Goal: Task Accomplishment & Management: Manage account settings

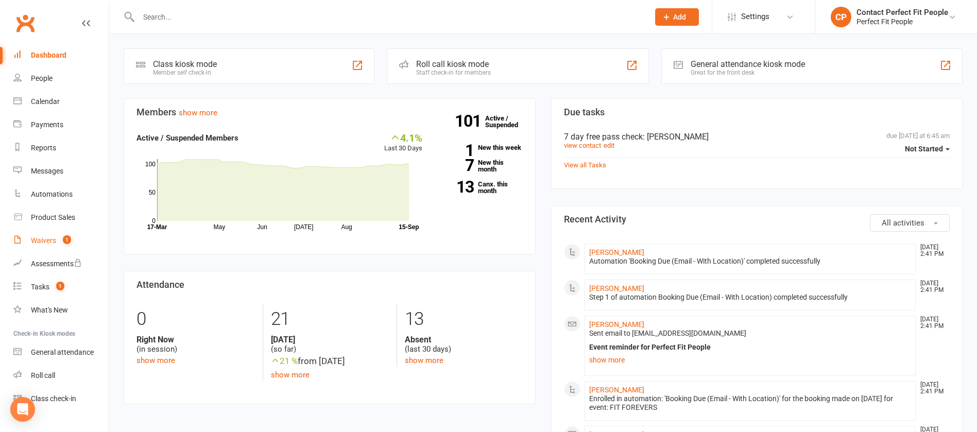
click at [53, 237] on div "Waivers" at bounding box center [43, 240] width 25 height 8
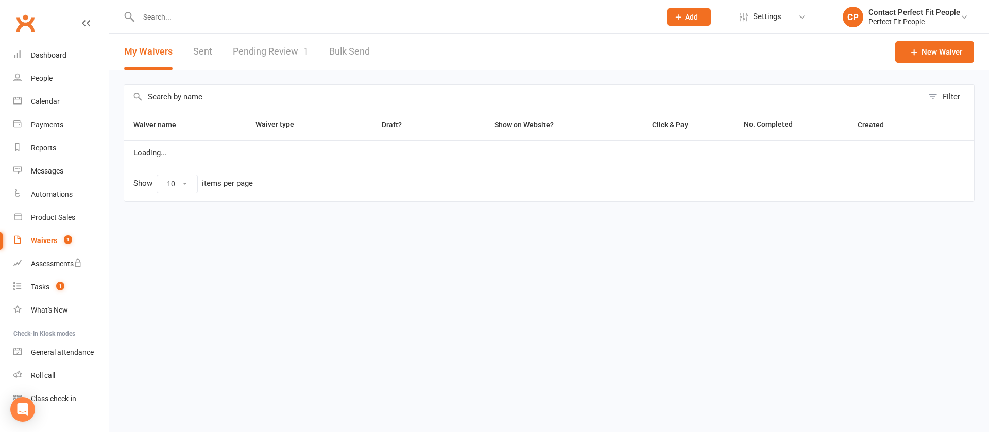
select select "100"
click at [269, 57] on link "Pending Review 1" at bounding box center [271, 52] width 76 height 36
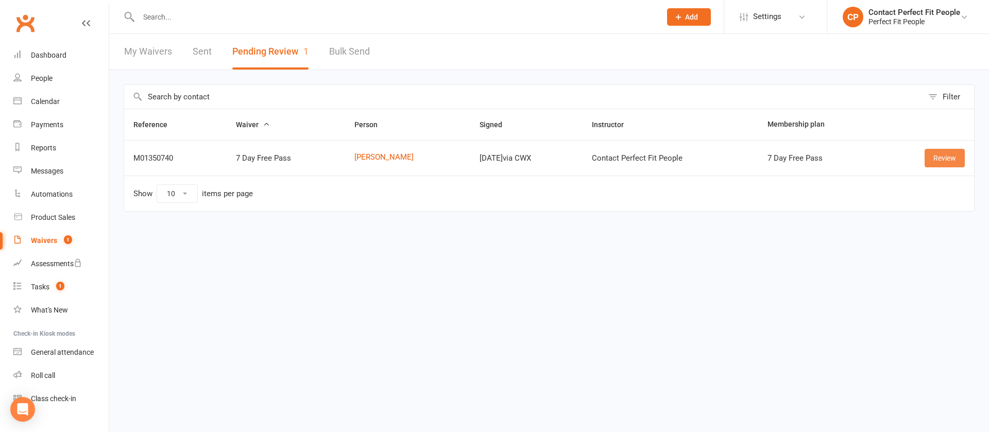
click at [947, 159] on link "Review" at bounding box center [944, 158] width 40 height 19
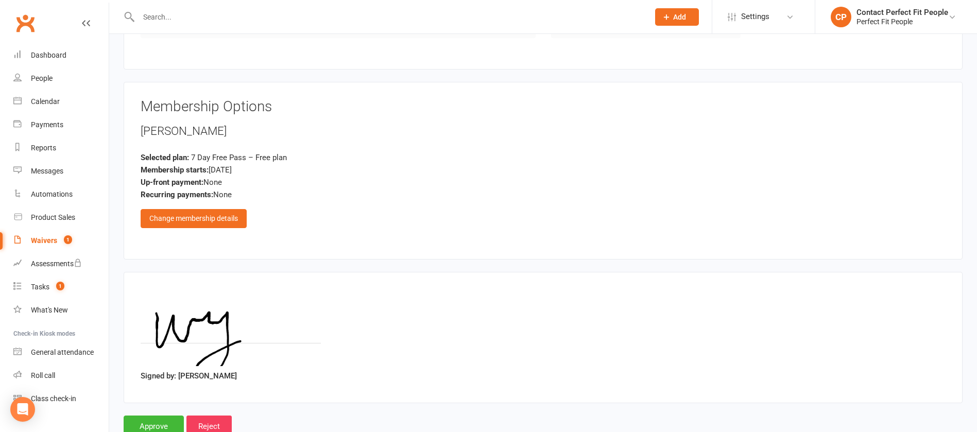
scroll to position [460, 0]
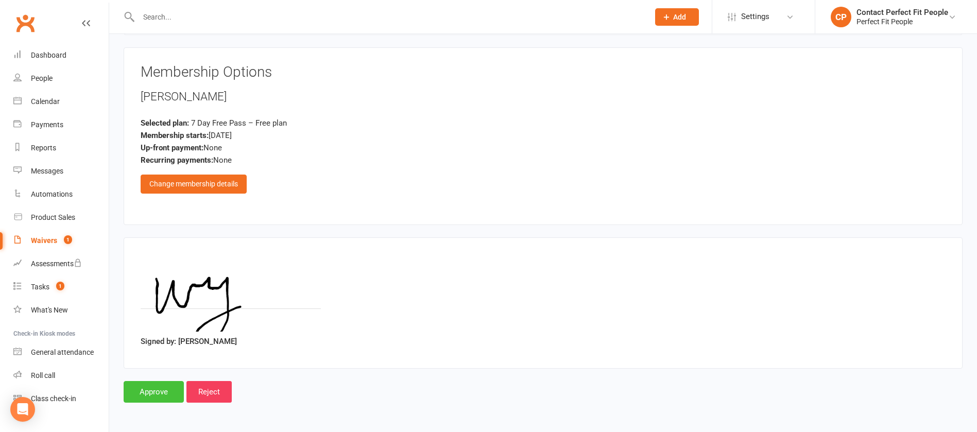
click at [167, 390] on input "Approve" at bounding box center [154, 392] width 60 height 22
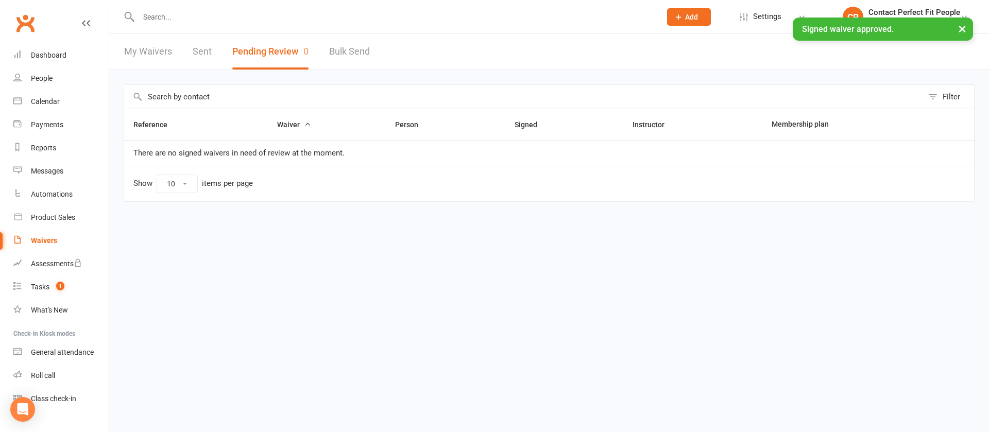
click at [208, 6] on div at bounding box center [389, 16] width 530 height 33
click at [208, 13] on input "text" at bounding box center [394, 17] width 518 height 14
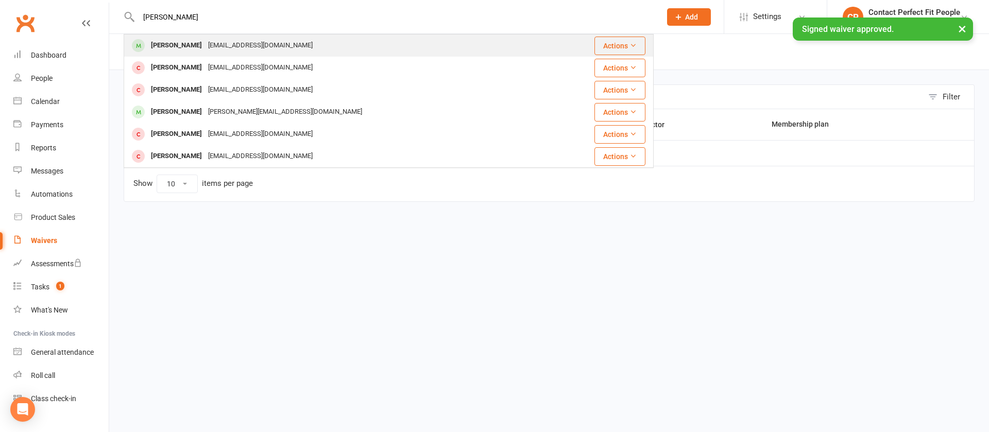
type input "[PERSON_NAME]"
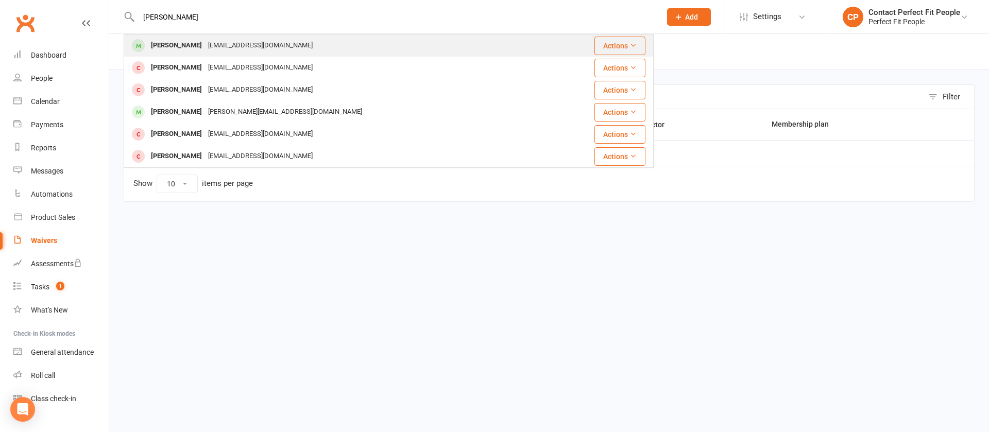
click at [188, 45] on div "[PERSON_NAME]" at bounding box center [176, 45] width 57 height 15
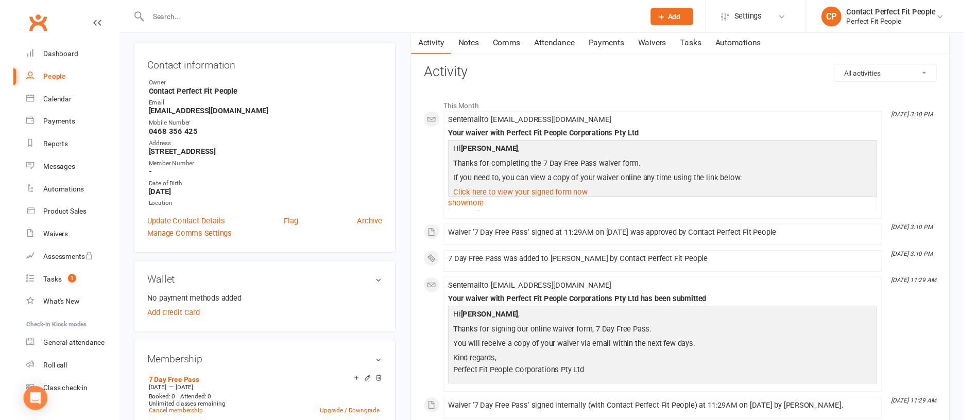
scroll to position [154, 0]
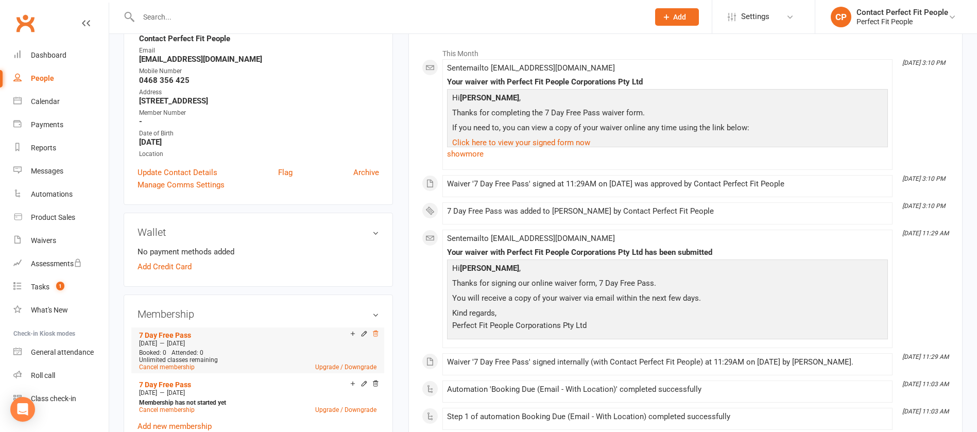
click at [376, 331] on icon at bounding box center [375, 334] width 5 height 6
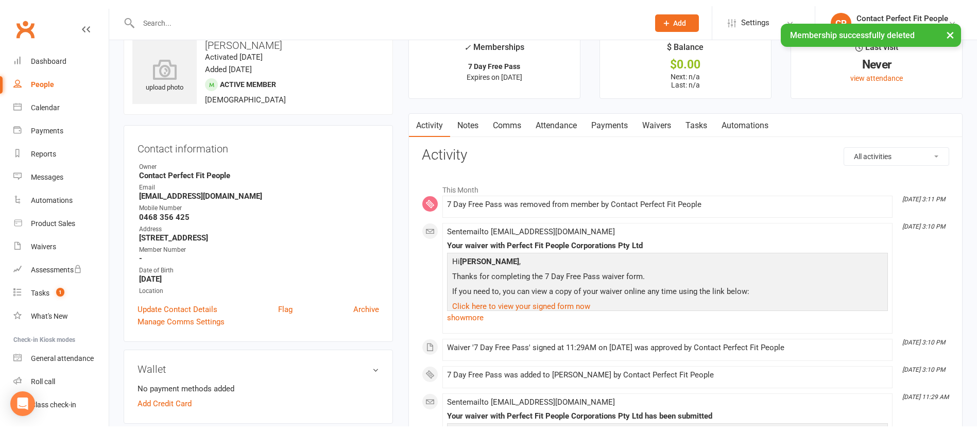
scroll to position [0, 0]
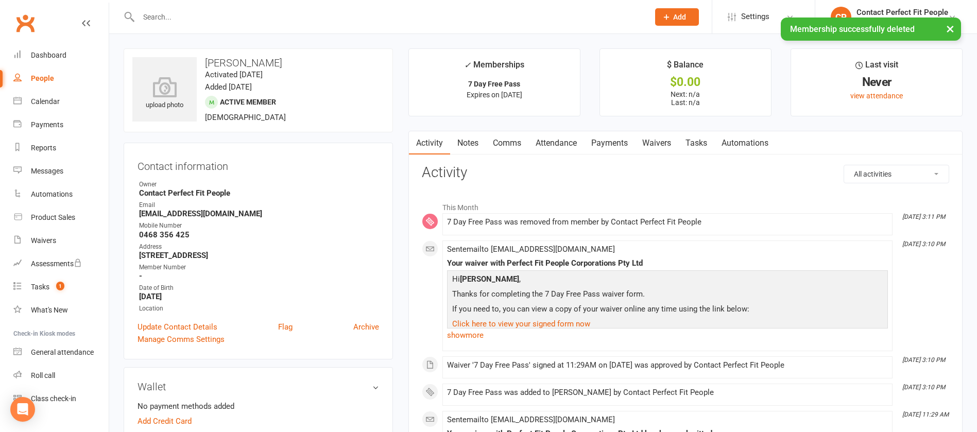
click at [513, 145] on link "Comms" at bounding box center [507, 143] width 43 height 24
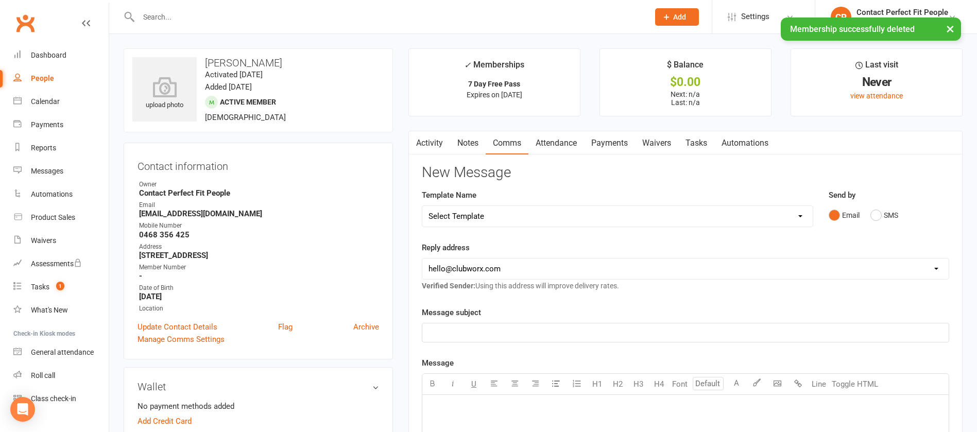
click at [490, 224] on select "Select Template [Email] 2023 TEEN WEEKLY PASS PERFECT FIT [Email] 2024: Teen HI…" at bounding box center [617, 216] width 390 height 21
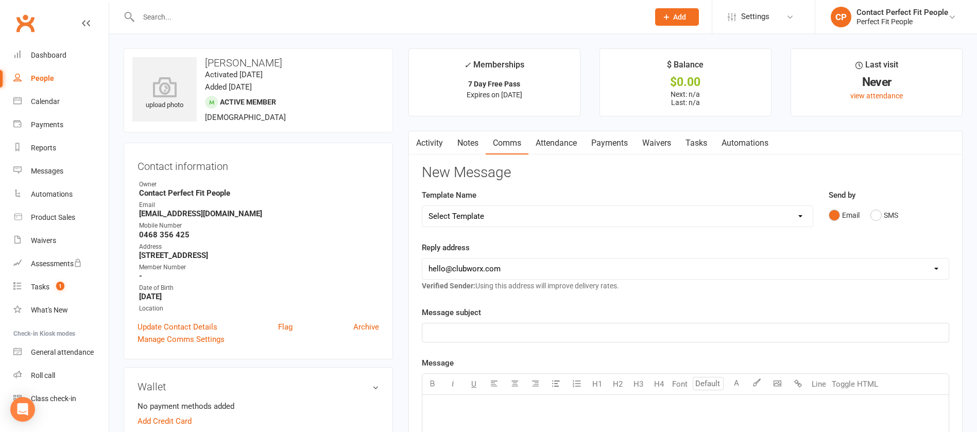
select select "17"
click at [422, 206] on select "Select Template [Email] 2023 TEEN WEEKLY PASS PERFECT FIT [Email] 2024: Teen HI…" at bounding box center [617, 216] width 390 height 21
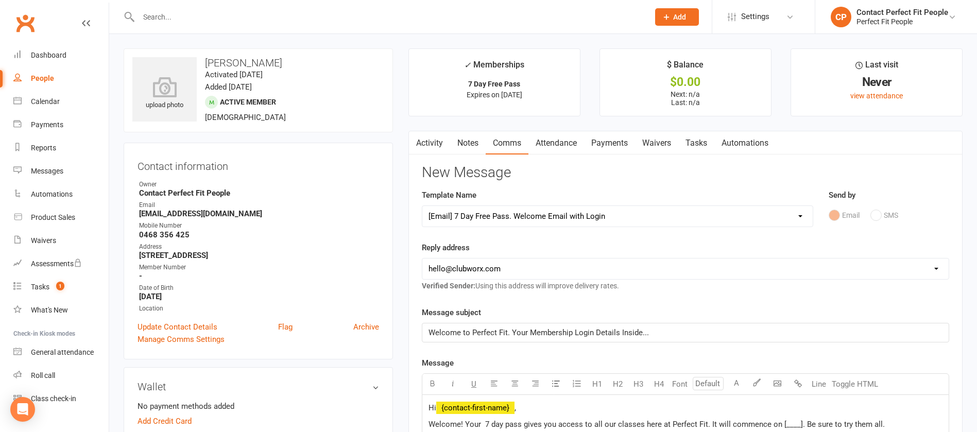
click at [459, 269] on select "[EMAIL_ADDRESS][DOMAIN_NAME] [EMAIL_ADDRESS][DOMAIN_NAME] [PERSON_NAME][EMAIL_A…" at bounding box center [685, 268] width 526 height 21
select select "1"
click at [422, 258] on select "[EMAIL_ADDRESS][DOMAIN_NAME] [EMAIL_ADDRESS][DOMAIN_NAME] [PERSON_NAME][EMAIL_A…" at bounding box center [685, 268] width 526 height 21
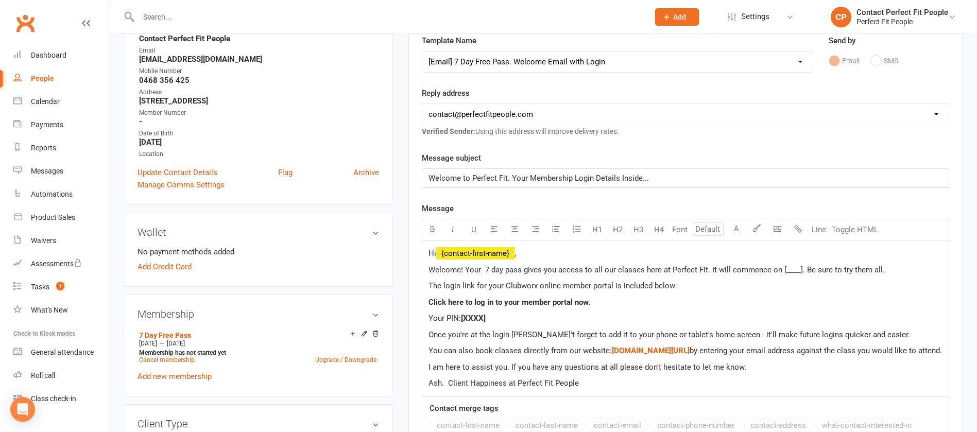
drag, startPoint x: 776, startPoint y: 269, endPoint x: 795, endPoint y: 271, distance: 19.2
click at [783, 270] on span "Welcome! Your 7 day pass gives you access to all our classes here at Perfect Fi…" at bounding box center [656, 269] width 456 height 9
click at [798, 271] on span "Welcome! Your 7 day pass gives you access to all our classes here at Perfect Fi…" at bounding box center [656, 269] width 456 height 9
click at [793, 271] on span "Welcome! Your 7 day pass gives you access to all our classes here at Perfect Fi…" at bounding box center [656, 269] width 456 height 9
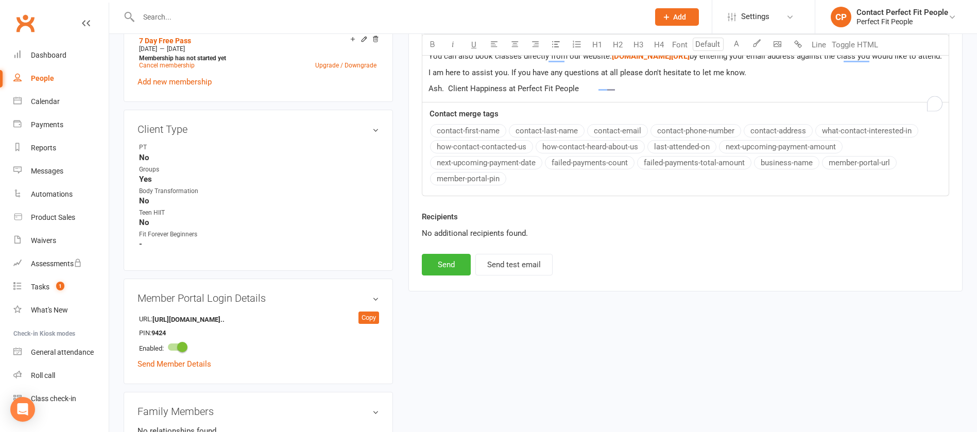
scroll to position [463, 0]
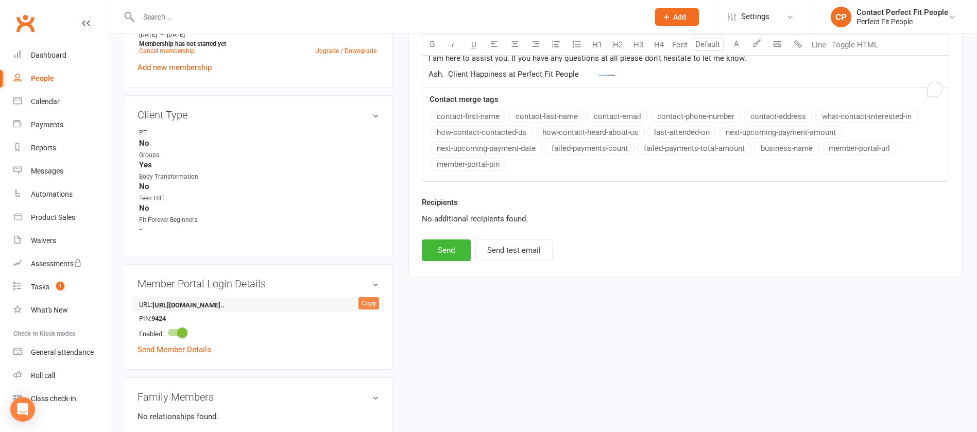
click at [368, 299] on div "Copy" at bounding box center [368, 303] width 21 height 12
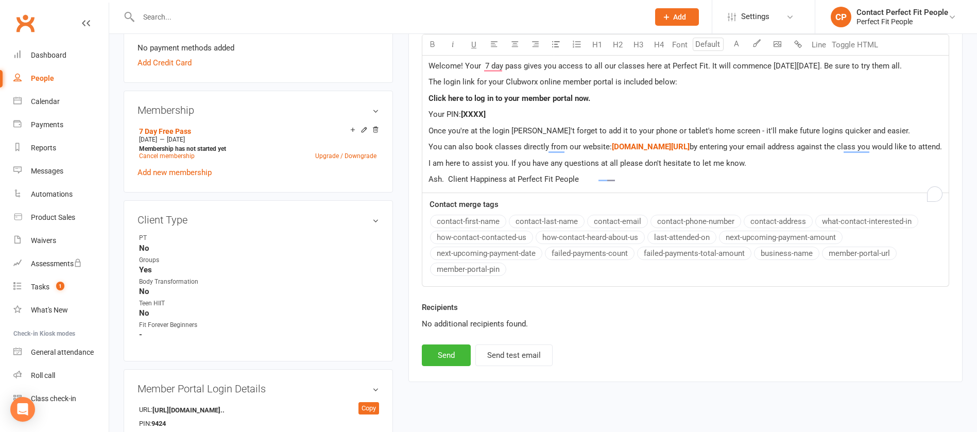
scroll to position [309, 0]
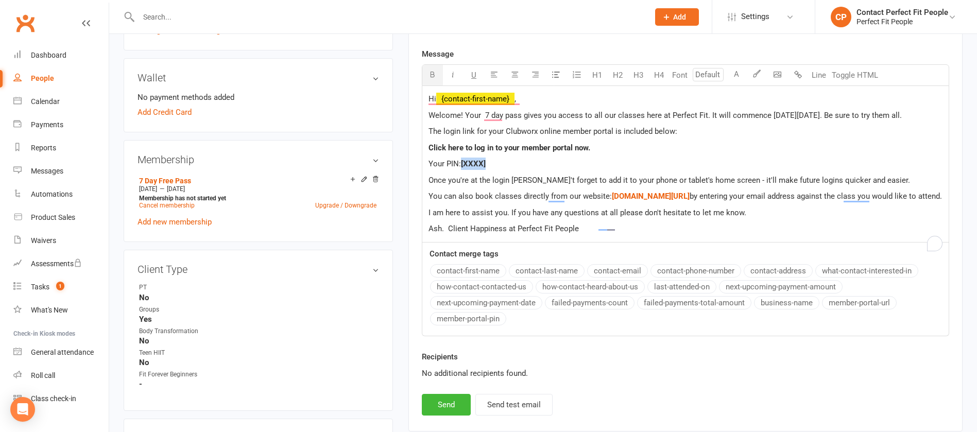
drag, startPoint x: 494, startPoint y: 162, endPoint x: 462, endPoint y: 160, distance: 32.0
click at [462, 160] on p "Your PIN: [XXXX]" at bounding box center [685, 164] width 514 height 12
drag, startPoint x: 596, startPoint y: 144, endPoint x: 417, endPoint y: 142, distance: 179.7
click at [417, 142] on div "Activity Notes Comms Attendance Payments Waivers Tasks Automations New Message …" at bounding box center [685, 127] width 554 height 610
click at [445, 416] on button "Send" at bounding box center [446, 405] width 49 height 22
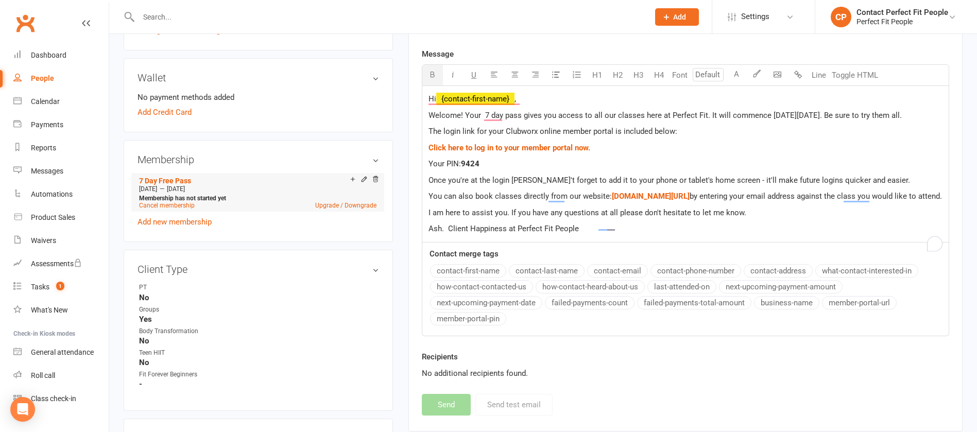
select select
select select "0"
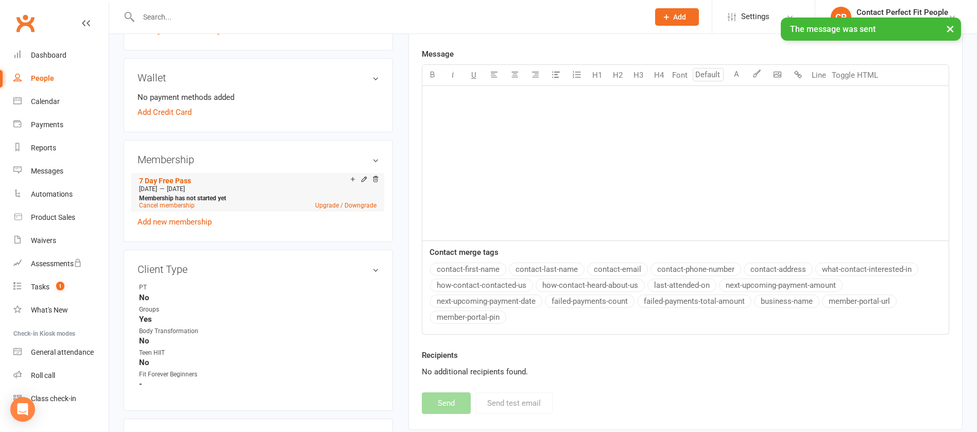
scroll to position [0, 0]
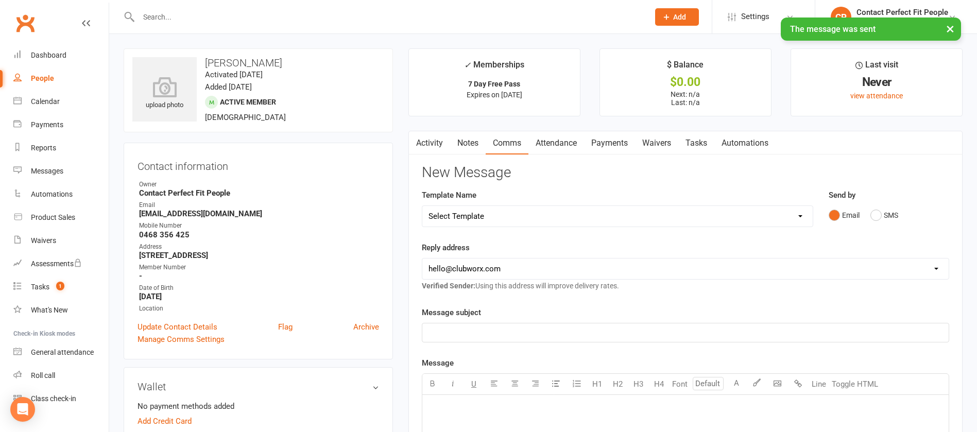
drag, startPoint x: 208, startPoint y: 61, endPoint x: 295, endPoint y: 65, distance: 87.1
click at [295, 65] on h3 "[PERSON_NAME]" at bounding box center [258, 62] width 252 height 11
copy h3 "[PERSON_NAME]"
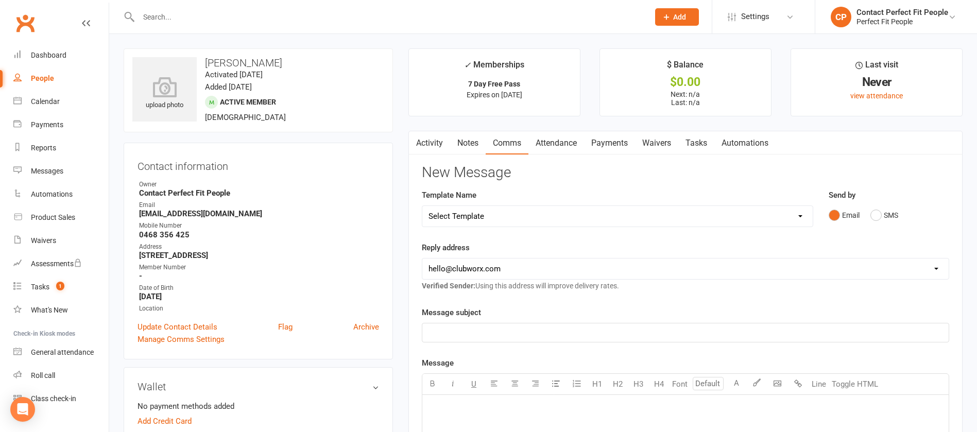
click at [696, 149] on link "Tasks" at bounding box center [696, 143] width 36 height 24
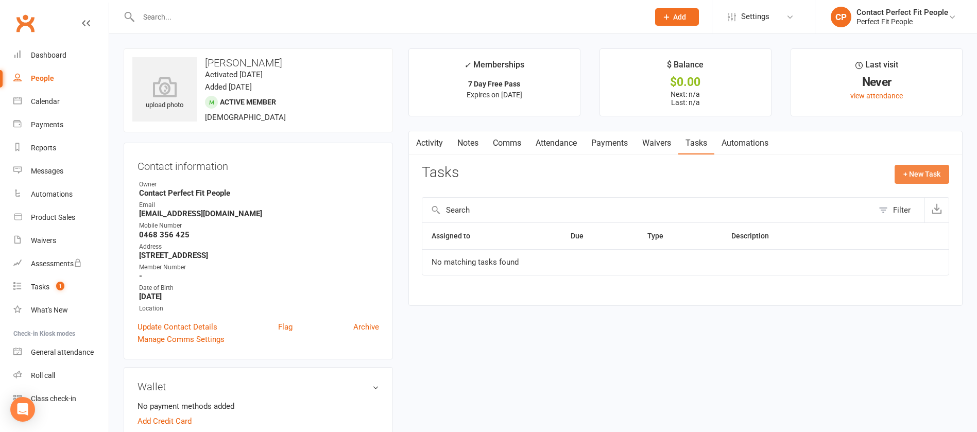
click at [918, 179] on button "+ New Task" at bounding box center [921, 174] width 55 height 19
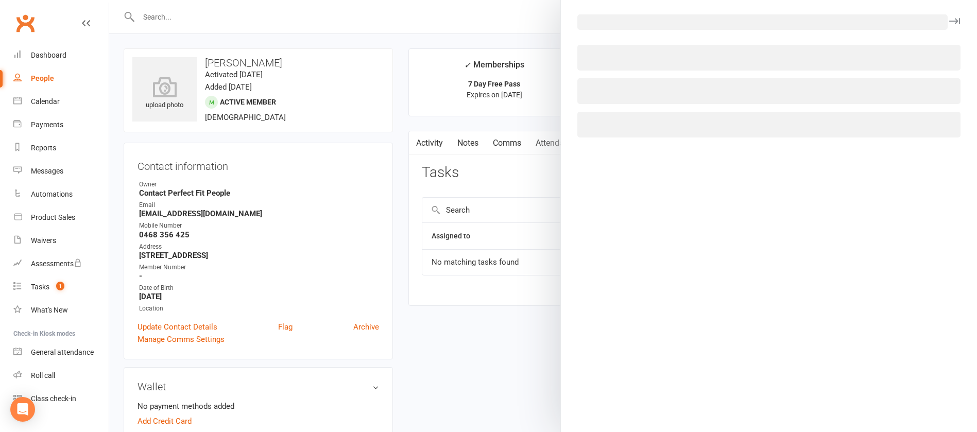
select select "2465"
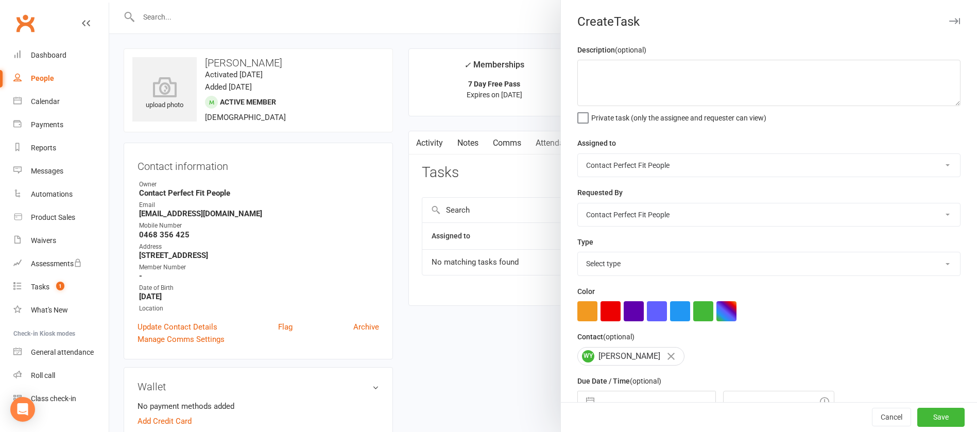
click at [608, 273] on select "Select type 21-day emails 6wsd 7 day free pass check 8 week people Admin Ash pl…" at bounding box center [769, 263] width 382 height 23
select select "6579"
click at [578, 254] on select "Select type 21-day emails 6wsd 7 day free pass check 8 week people Admin Ash pl…" at bounding box center [769, 263] width 382 height 23
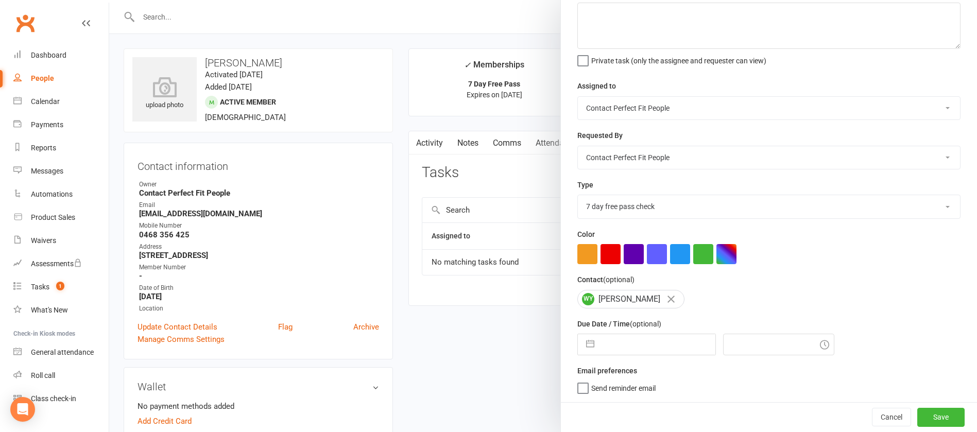
click at [658, 336] on input "text" at bounding box center [657, 344] width 116 height 21
select select "7"
select select "2025"
select select "8"
select select "2025"
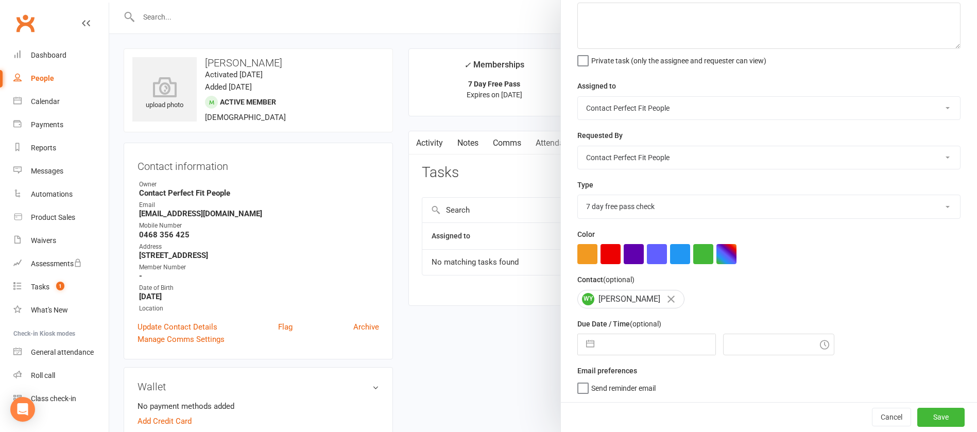
select select "9"
select select "2025"
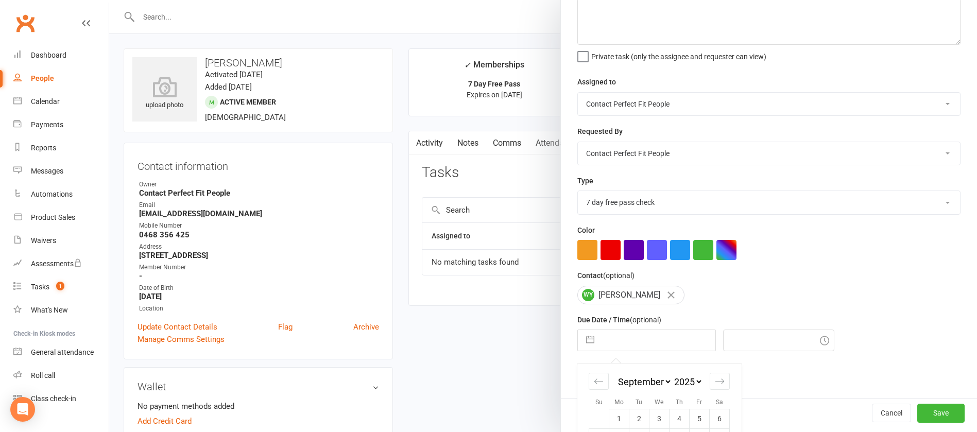
scroll to position [152, 0]
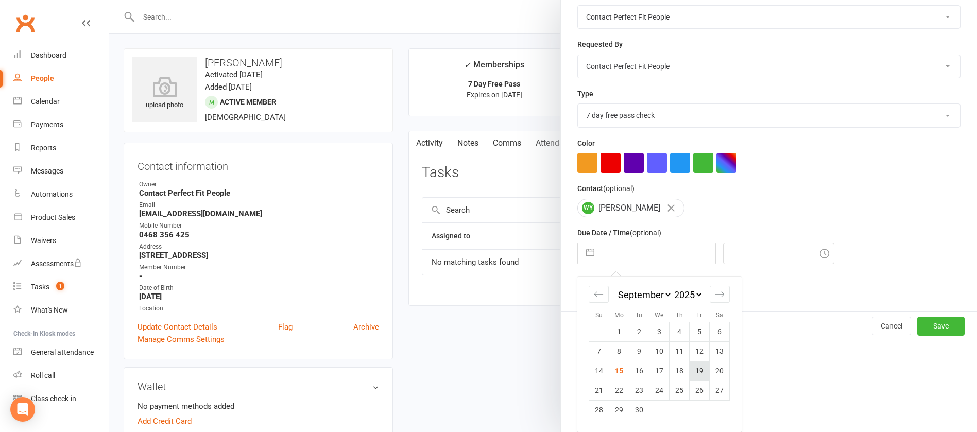
click at [698, 378] on td "19" at bounding box center [699, 371] width 20 height 20
type input "[DATE]"
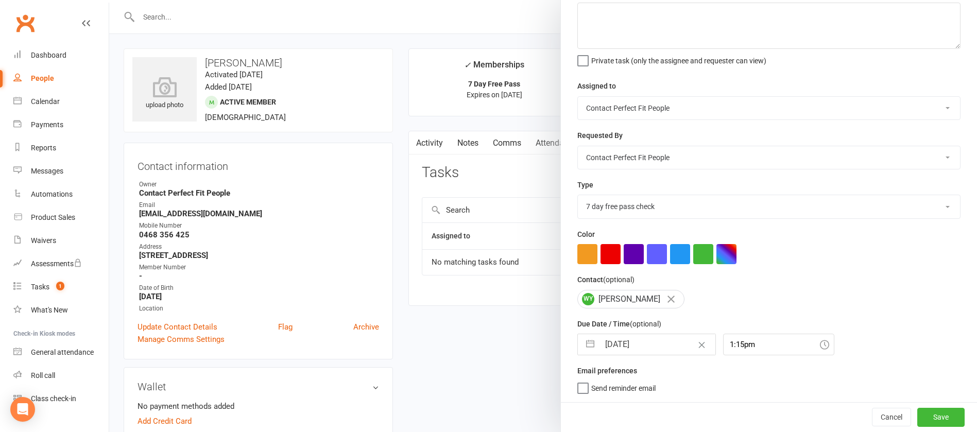
click at [741, 330] on div "Due Date / Time (optional) [DATE] Navigate forward to interact with the calenda…" at bounding box center [768, 337] width 383 height 38
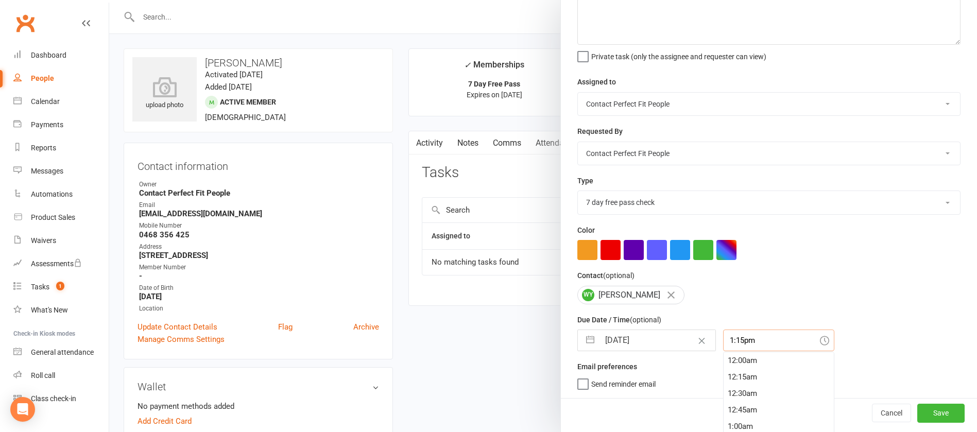
click at [744, 341] on div "1:15pm 12:00am 12:15am 12:30am 12:45am 1:00am 1:15am 1:30am 1:45am 2:00am 2:15a…" at bounding box center [778, 341] width 111 height 22
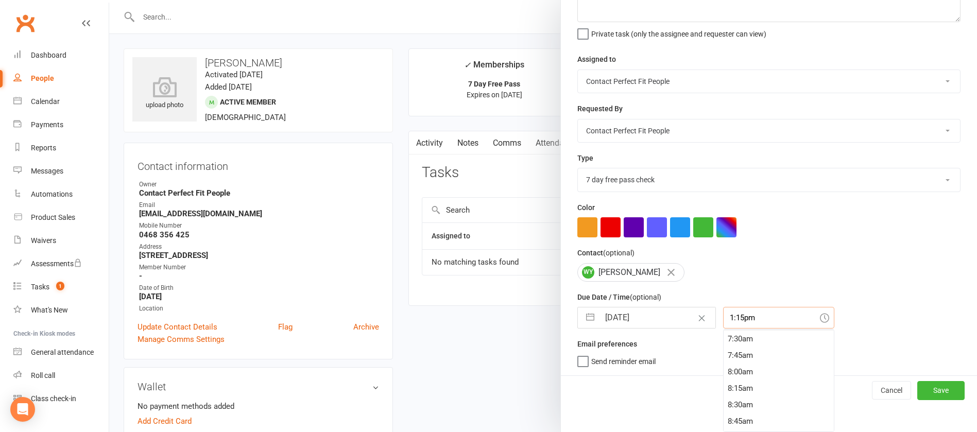
scroll to position [471, 0]
click at [741, 364] on div "7:30am" at bounding box center [778, 361] width 110 height 16
type input "7:30am"
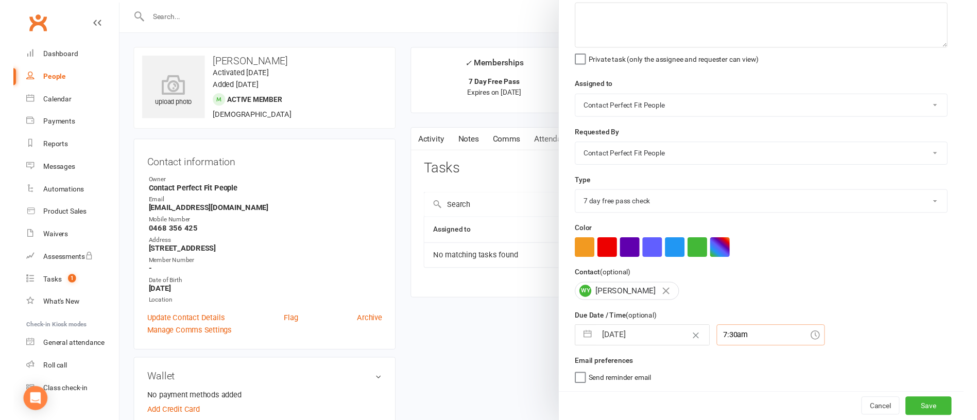
scroll to position [61, 0]
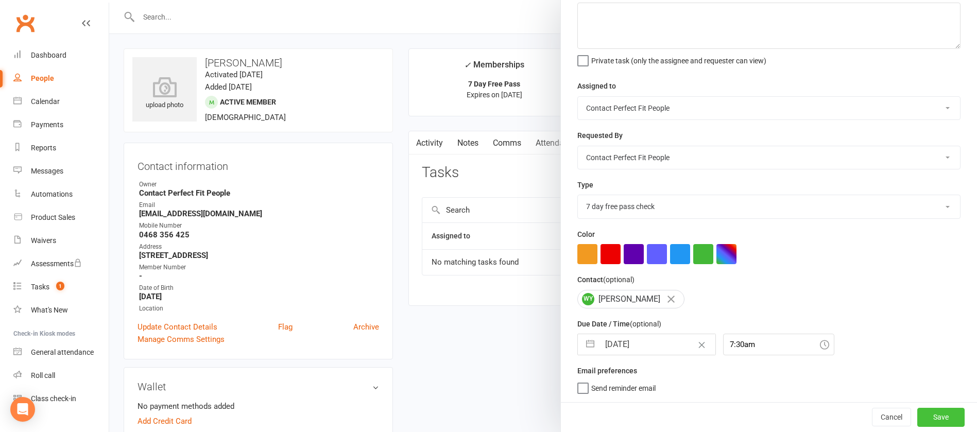
click at [917, 419] on button "Save" at bounding box center [940, 417] width 47 height 19
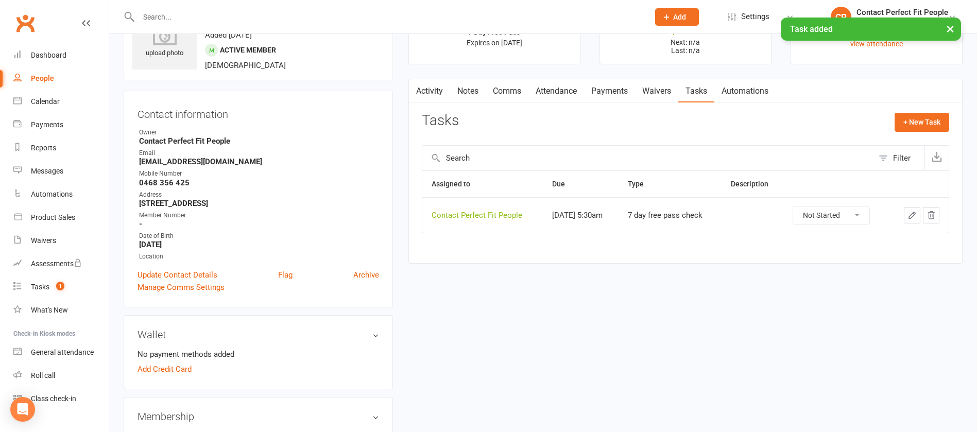
scroll to position [0, 0]
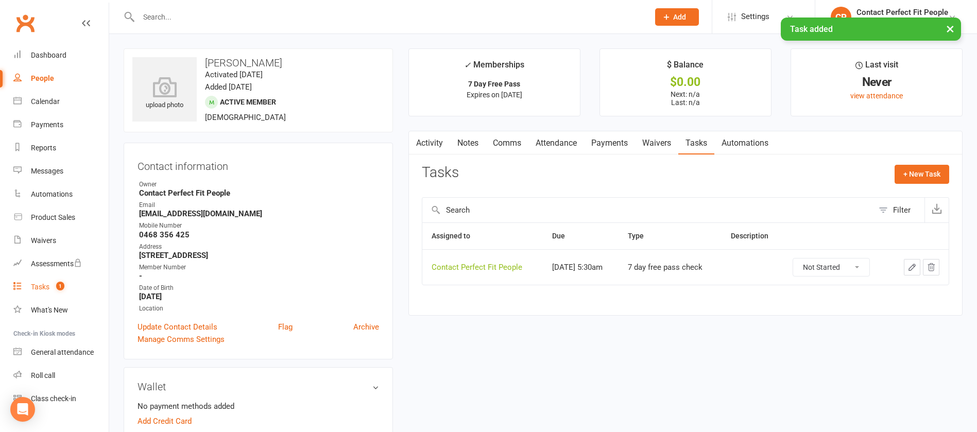
click at [46, 280] on link "Tasks 1" at bounding box center [60, 286] width 95 height 23
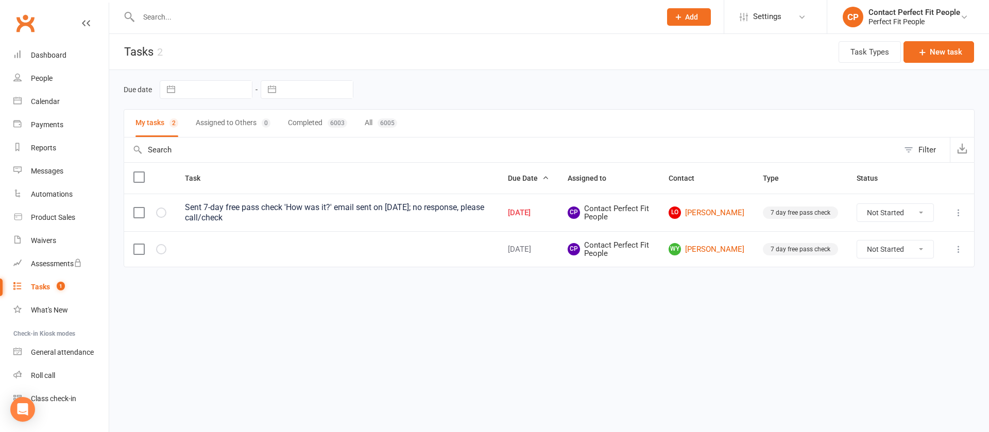
click at [957, 213] on icon at bounding box center [958, 213] width 10 height 10
click at [904, 251] on link "Edit" at bounding box center [913, 253] width 102 height 21
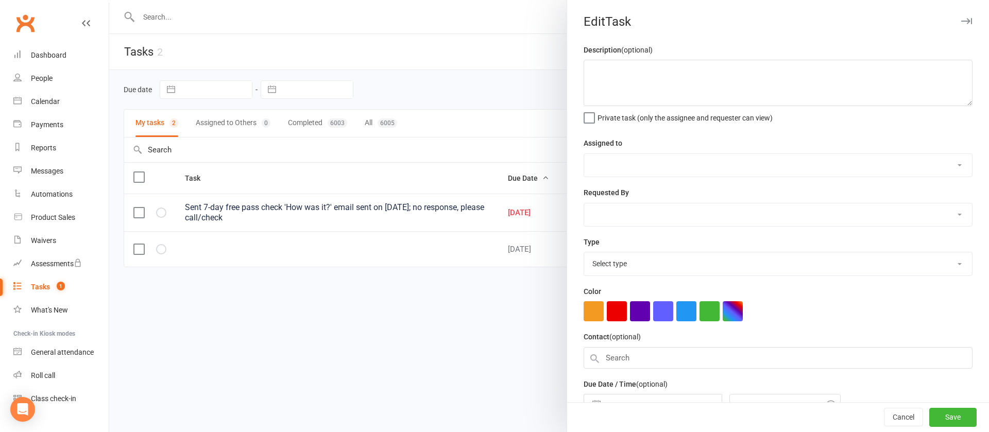
type textarea "Sent 7-day free pass check 'How was it?' email sent on [DATE]; no response, ple…"
select select "2465"
type input "[DATE]"
type input "8:45am"
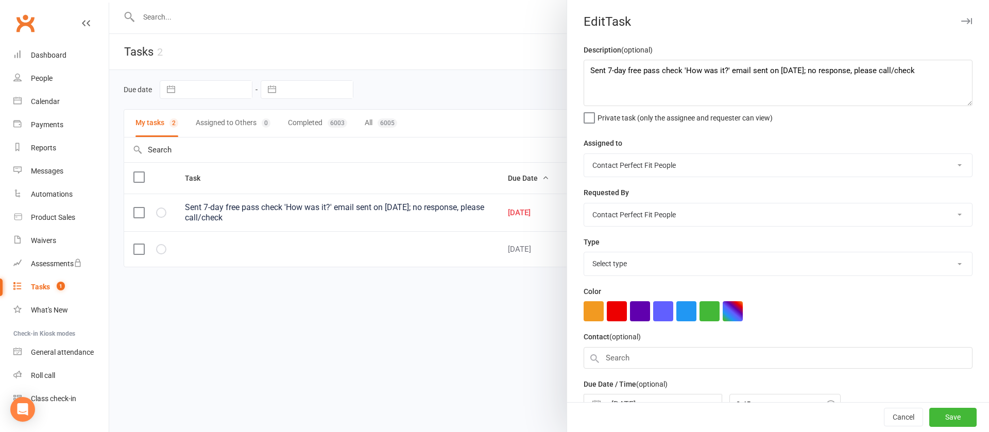
select select "6579"
click at [609, 171] on select "[PERSON_NAME] [PERSON_NAME] [PERSON_NAME] Contact Perfect Fit People Personal T…" at bounding box center [778, 165] width 388 height 23
select select "1407"
click at [584, 154] on select "[PERSON_NAME] [PERSON_NAME] [PERSON_NAME] Contact Perfect Fit People Personal T…" at bounding box center [778, 165] width 388 height 23
click at [951, 414] on button "Save" at bounding box center [952, 417] width 47 height 19
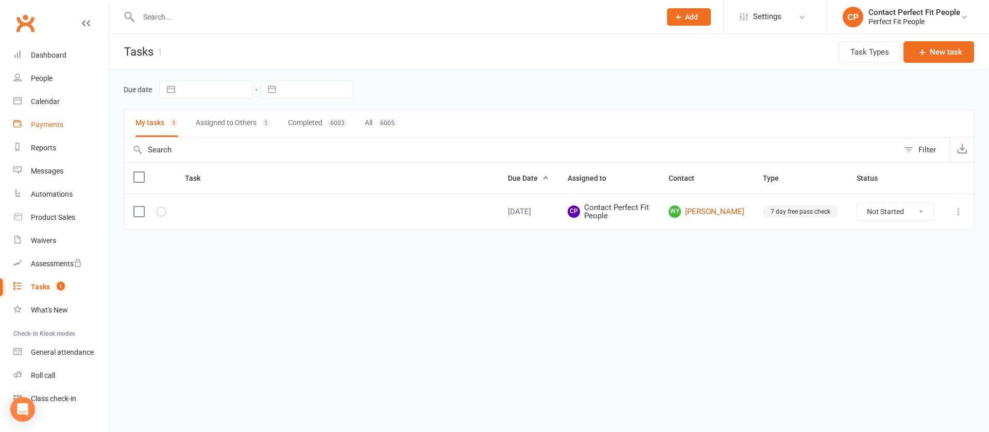
click at [56, 120] on div "Payments" at bounding box center [47, 124] width 32 height 8
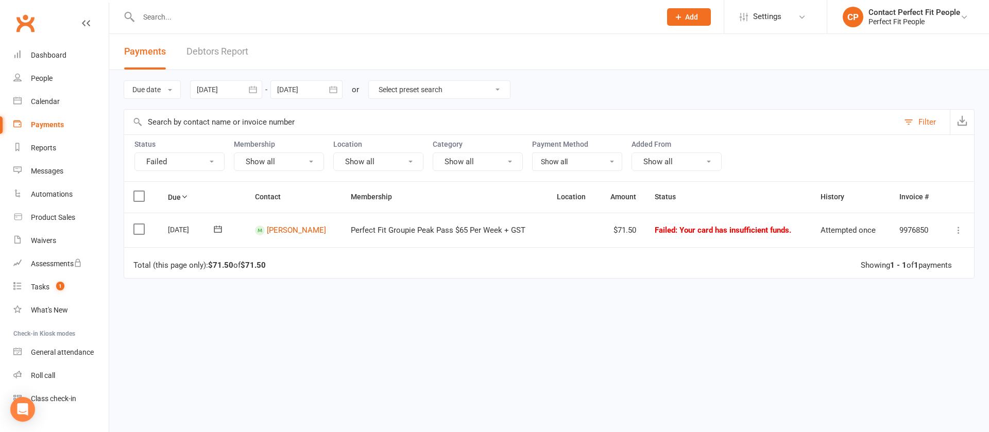
click at [216, 228] on icon at bounding box center [218, 229] width 10 height 10
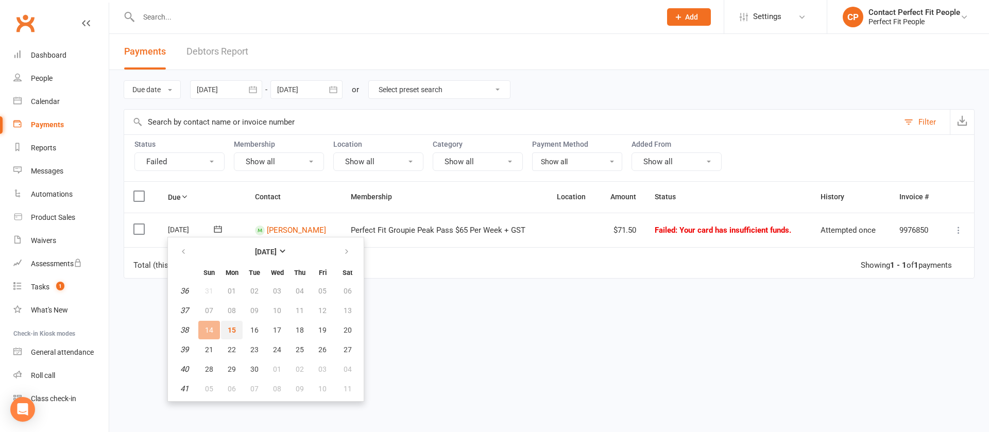
click at [236, 329] on button "15" at bounding box center [232, 330] width 22 height 19
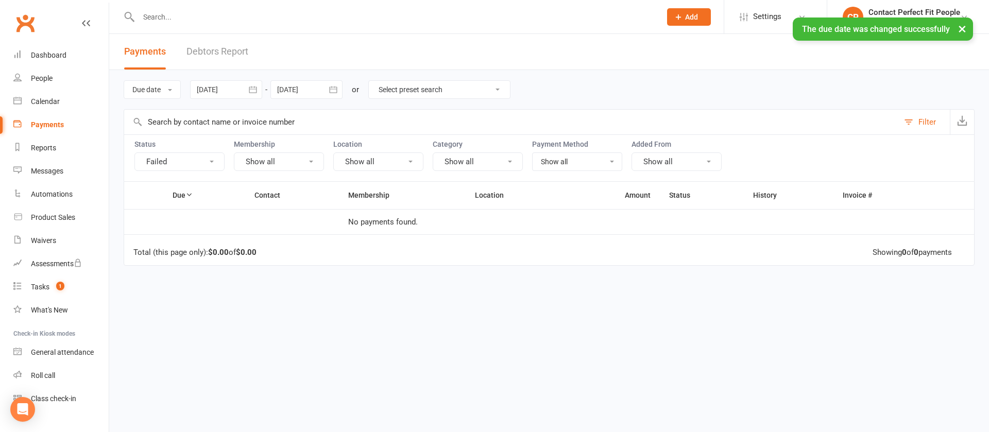
click at [244, 8] on div at bounding box center [389, 16] width 530 height 33
click at [237, 18] on div "× The due date was changed successfully" at bounding box center [487, 18] width 975 height 0
click at [221, 16] on input "text" at bounding box center [394, 17] width 518 height 14
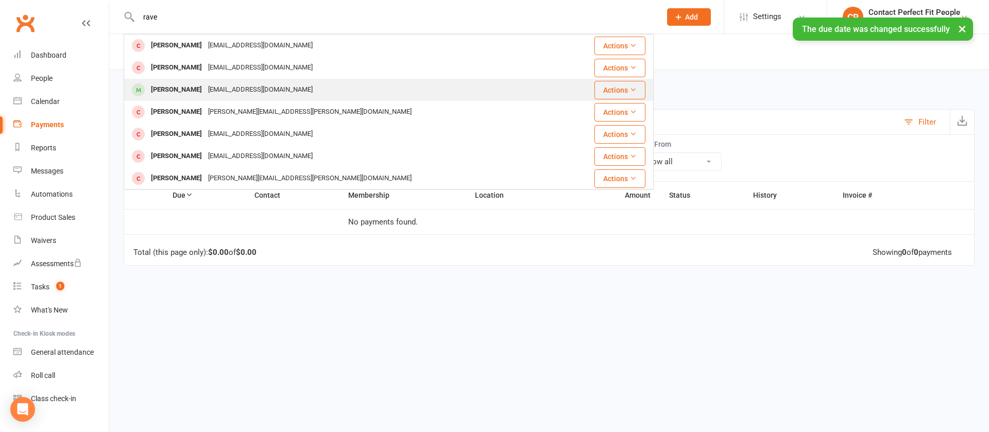
type input "rave"
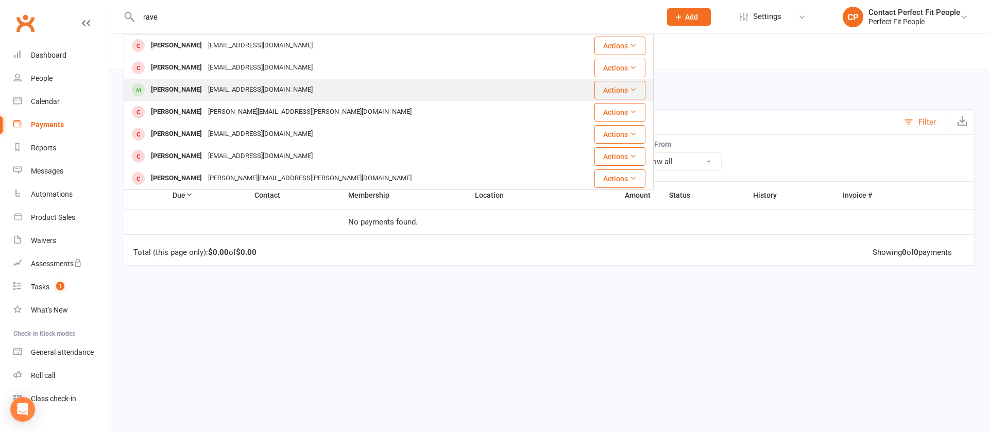
click at [205, 88] on div "[PERSON_NAME]" at bounding box center [176, 89] width 57 height 15
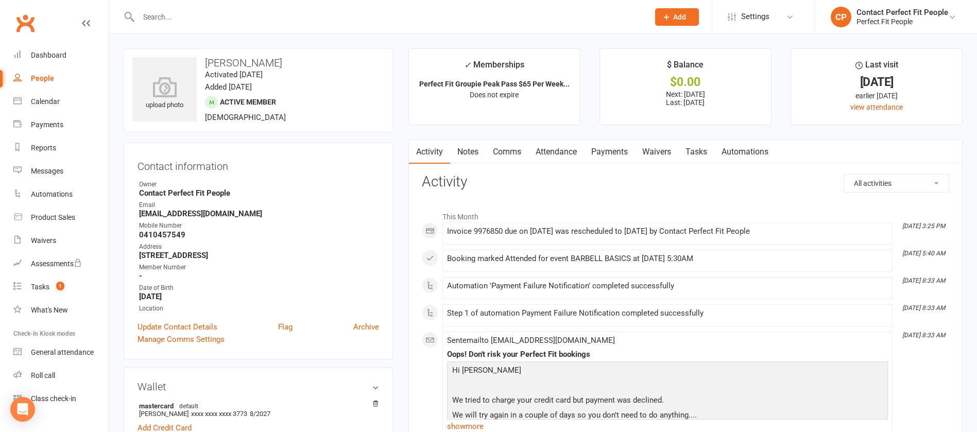
drag, startPoint x: 202, startPoint y: 64, endPoint x: 300, endPoint y: 65, distance: 97.8
click at [300, 65] on h3 "[PERSON_NAME]" at bounding box center [258, 62] width 252 height 11
copy h3 "[PERSON_NAME]"
drag, startPoint x: 448, startPoint y: 233, endPoint x: 685, endPoint y: 225, distance: 237.0
click at [685, 225] on li "[DATE] 3:25 PM Invoice 9976850 due on [DATE] was rescheduled to [DATE] by Conta…" at bounding box center [667, 233] width 450 height 22
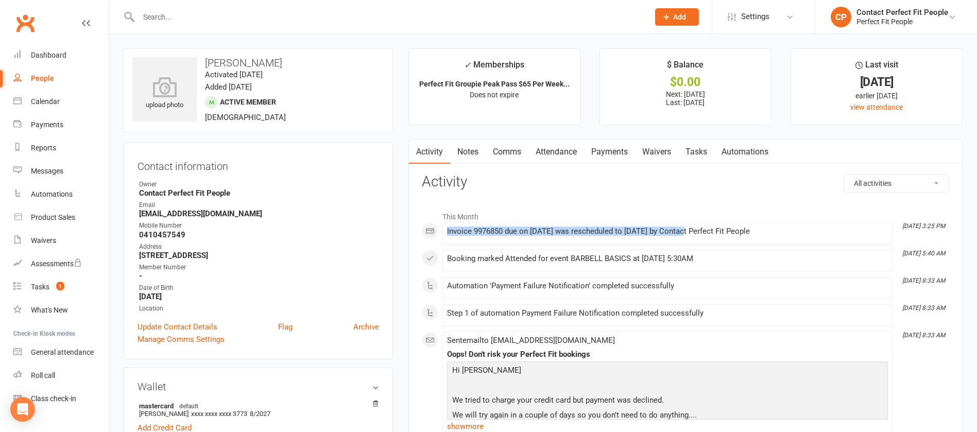
copy div "Invoice 9976850 due on [DATE] was rescheduled to [DATE]"
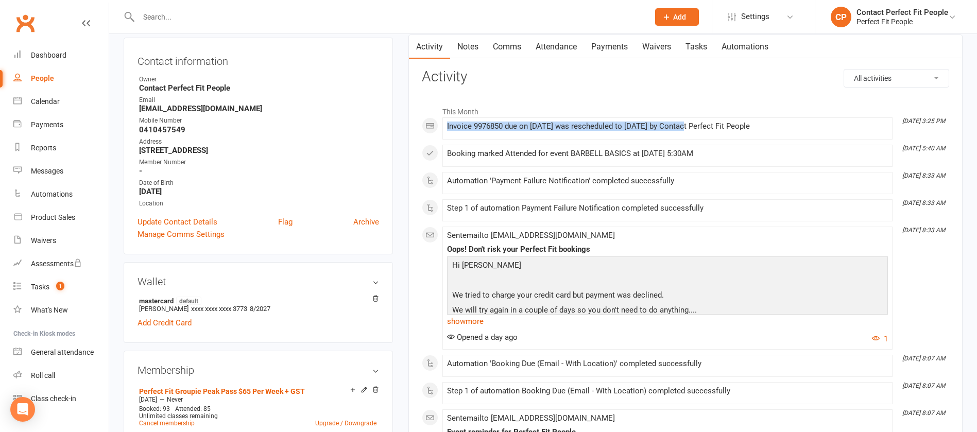
scroll to position [232, 0]
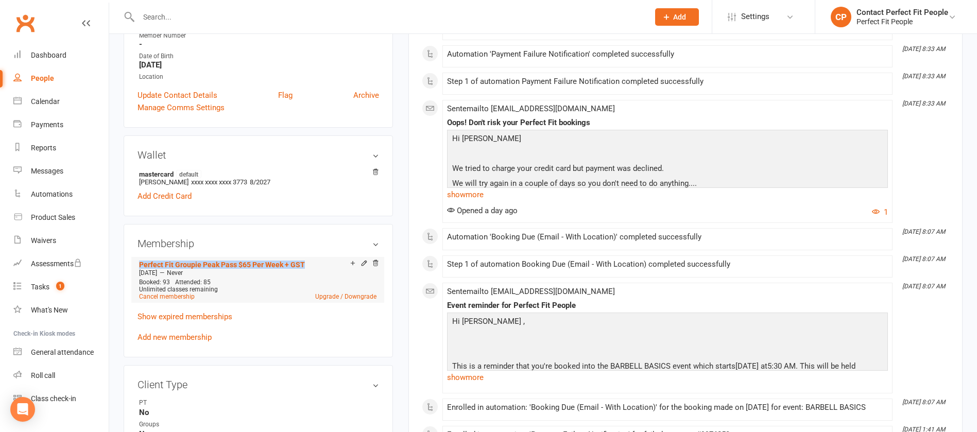
drag, startPoint x: 128, startPoint y: 264, endPoint x: 334, endPoint y: 263, distance: 206.0
click at [334, 263] on div "Membership Perfect Fit Groupie Peak Pass $65 Per Week + GST [DATE] — Never Book…" at bounding box center [258, 290] width 269 height 133
copy link "Perfect Fit Groupie Peak Pass $65 Per Week + GST"
